Goal: Task Accomplishment & Management: Manage account settings

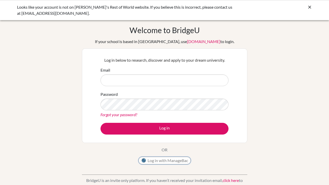
click at [159, 161] on button "Log in with ManageBac" at bounding box center [164, 160] width 52 height 8
click at [310, 7] on icon at bounding box center [309, 7] width 5 height 5
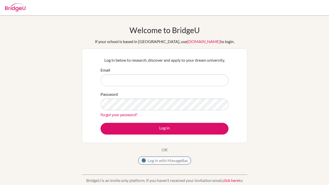
click at [175, 158] on button "Log in with ManageBac" at bounding box center [164, 160] width 52 height 8
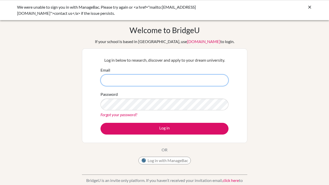
type input "asnodgrass@lapazschool.org"
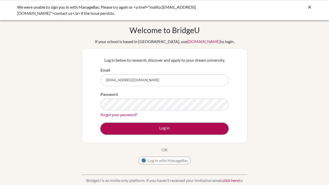
click at [159, 127] on button "Log in" at bounding box center [164, 129] width 128 height 12
